Goal: Find specific page/section

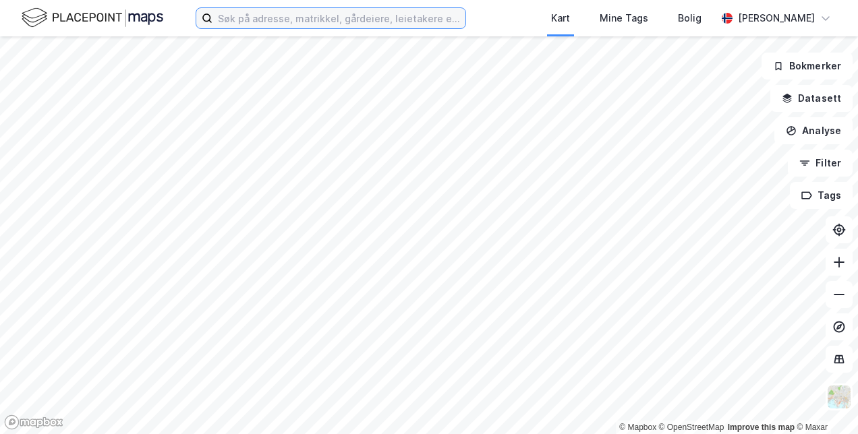
click at [343, 20] on input at bounding box center [338, 18] width 253 height 20
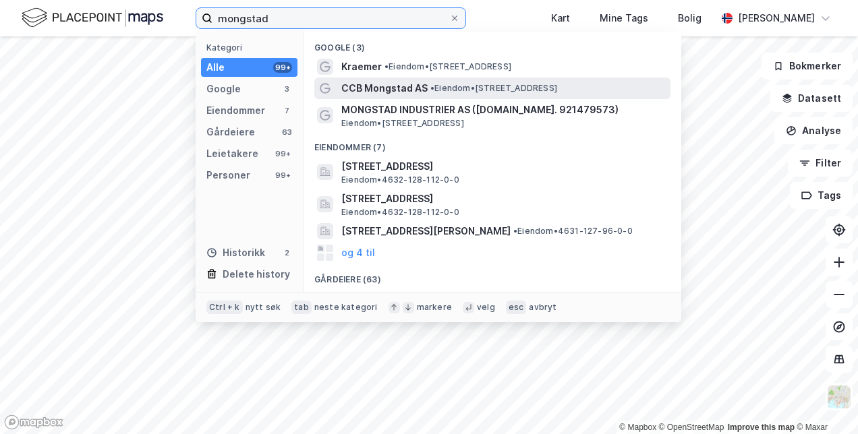
type input "mongstad"
click at [379, 89] on span "CCB Mongstad AS" at bounding box center [384, 88] width 86 height 16
